Goal: Find specific page/section: Find specific page/section

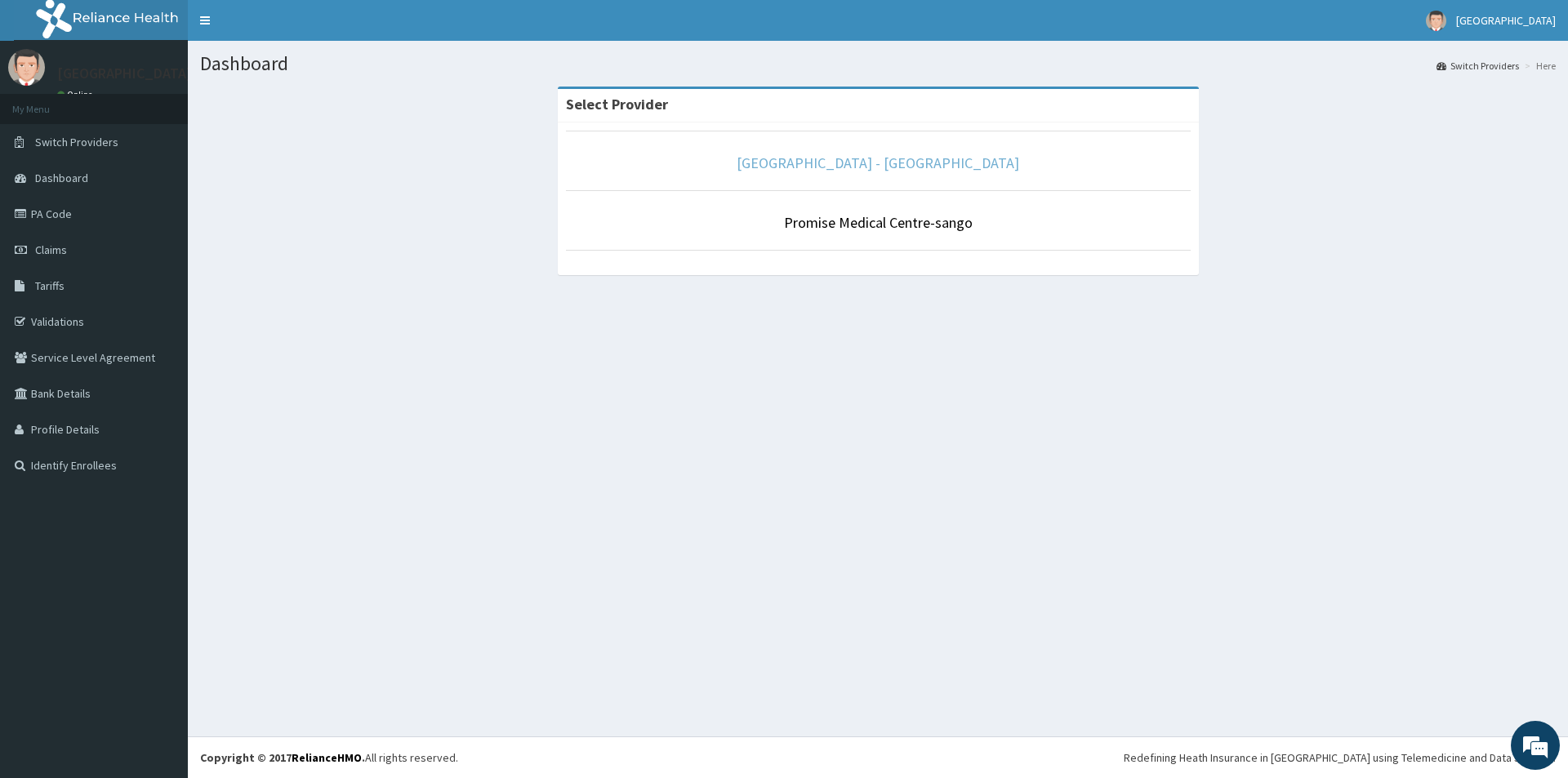
click at [886, 157] on link "[GEOGRAPHIC_DATA] - [GEOGRAPHIC_DATA]" at bounding box center [877, 163] width 282 height 19
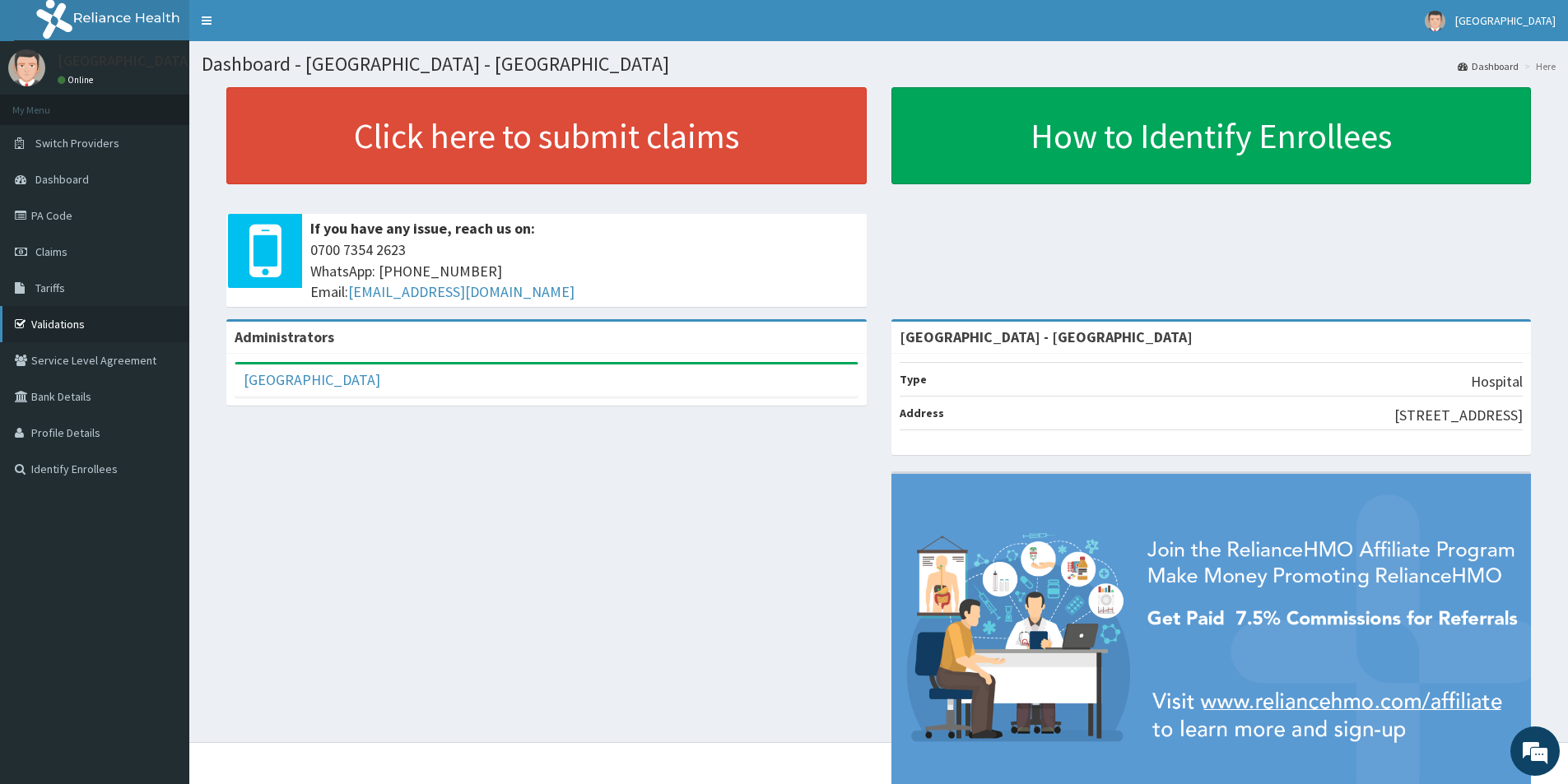
click at [85, 309] on link "Validations" at bounding box center [95, 323] width 189 height 36
